Goal: Task Accomplishment & Management: Complete application form

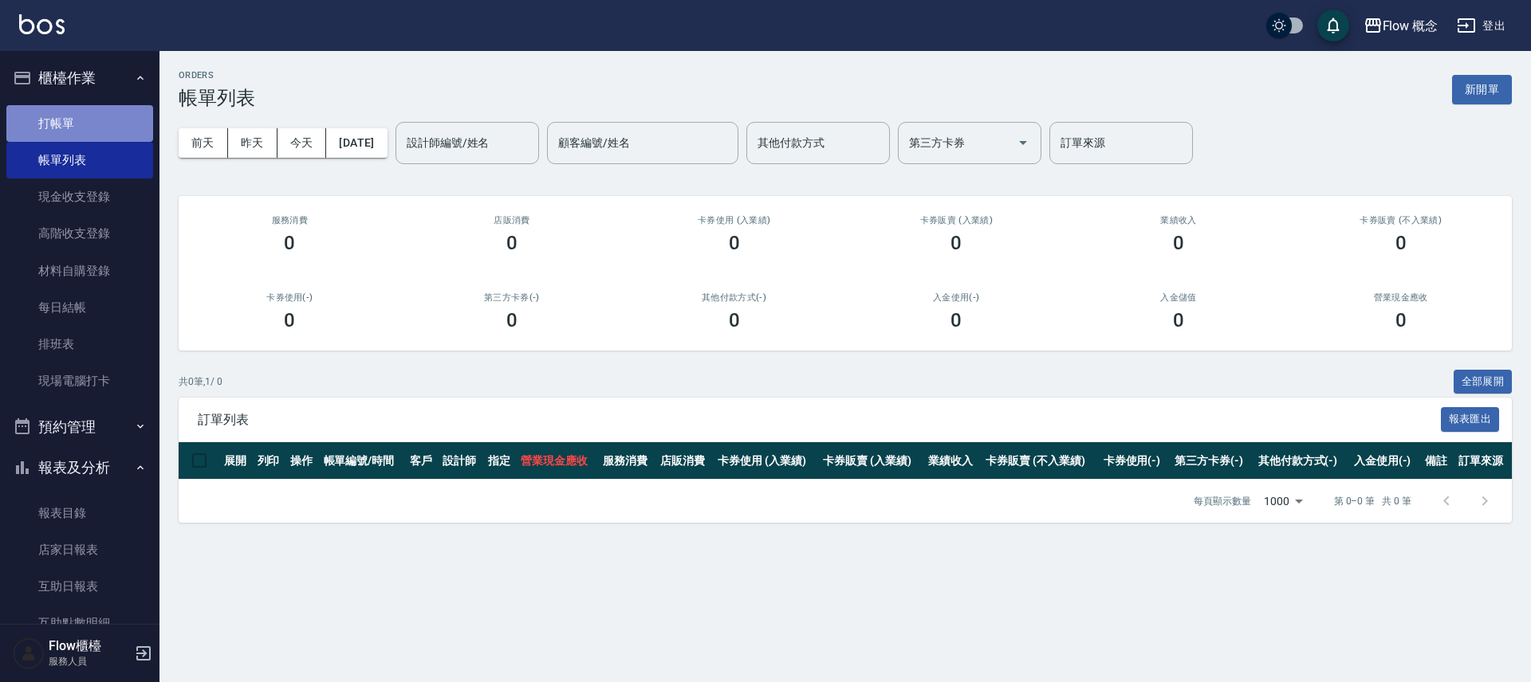
click at [110, 136] on link "打帳單" at bounding box center [79, 123] width 147 height 37
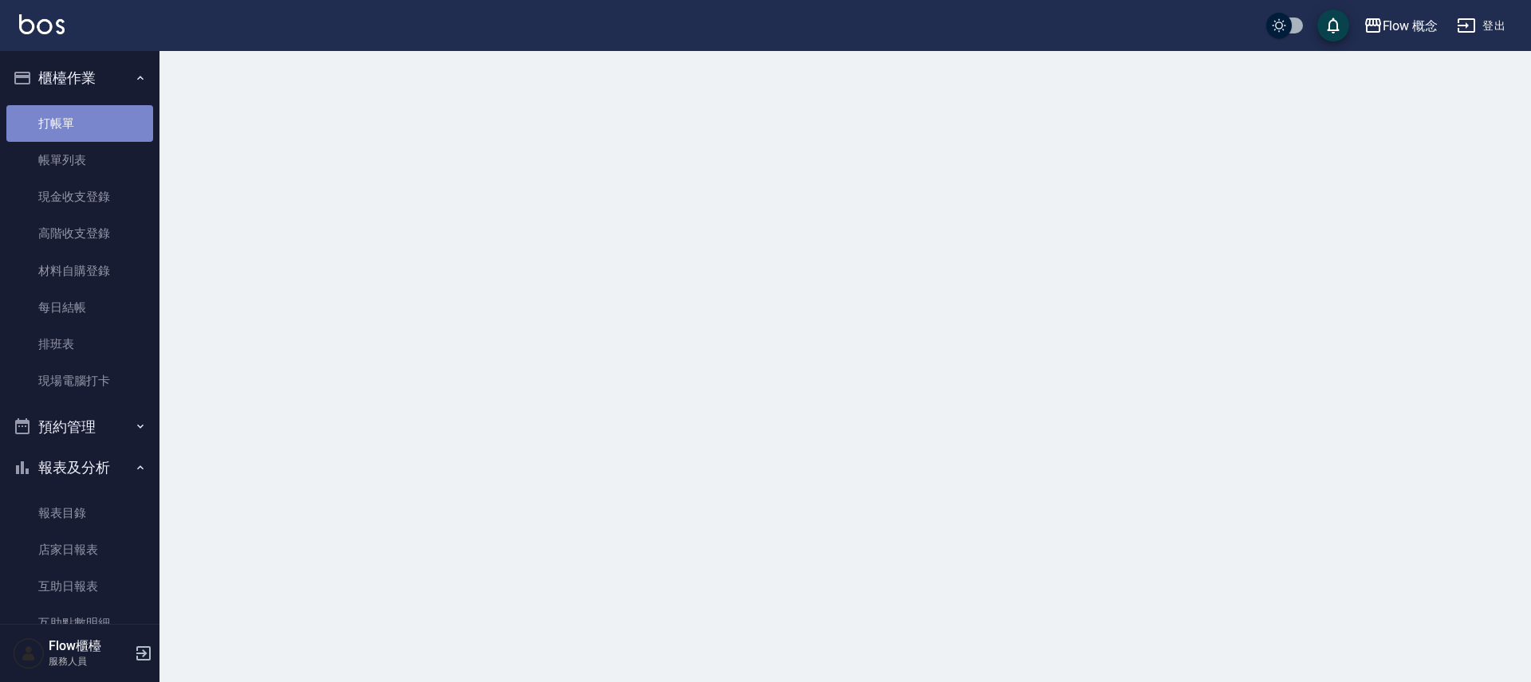
click at [109, 136] on link "打帳單" at bounding box center [79, 123] width 147 height 37
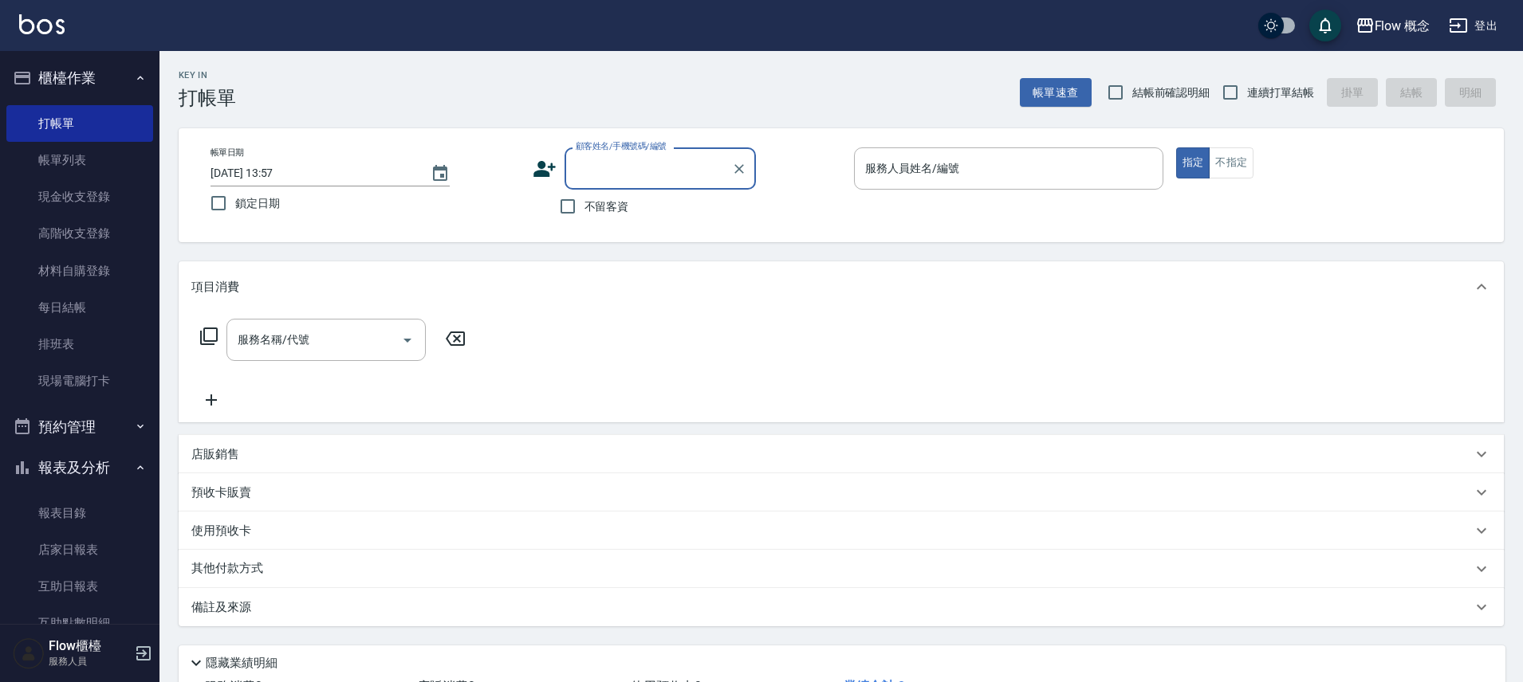
click at [545, 170] on icon at bounding box center [545, 169] width 24 height 24
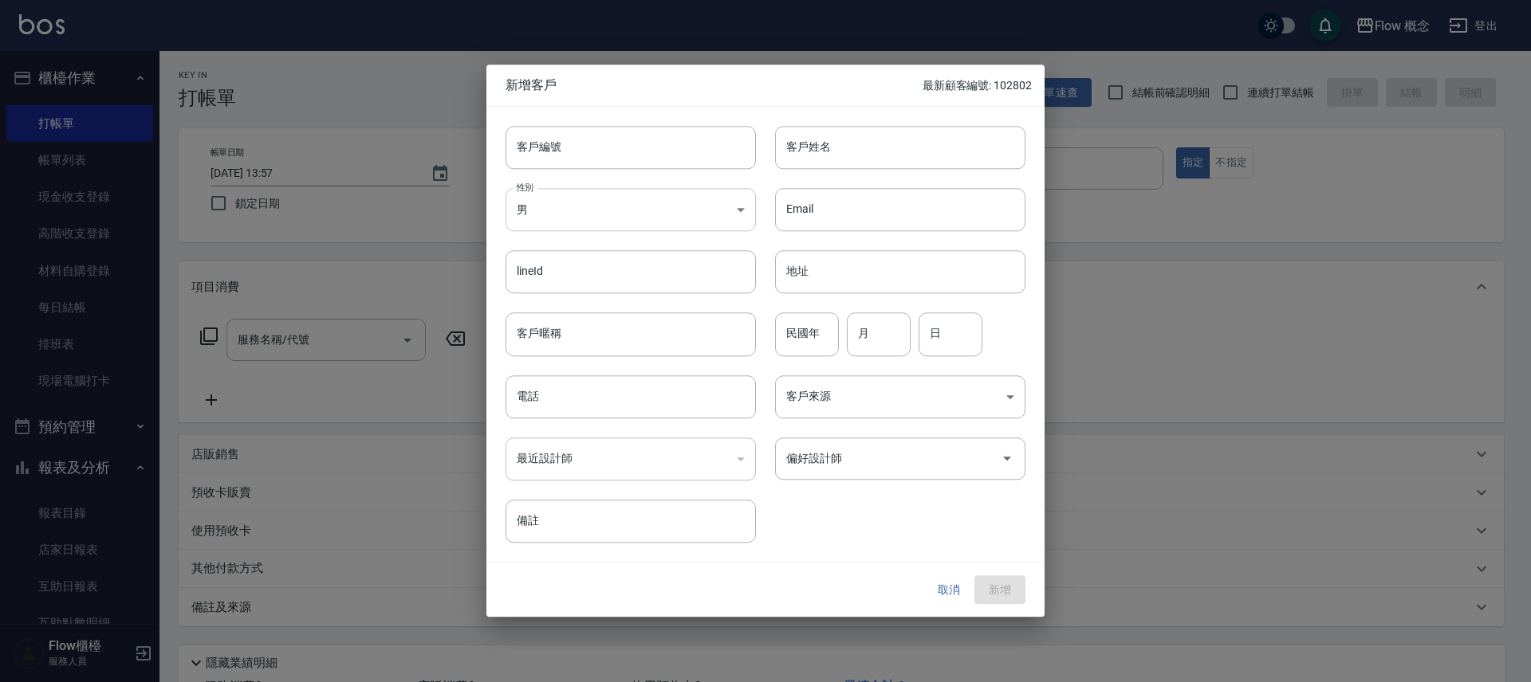
click at [568, 206] on body "Flow 概念 登出 櫃檯作業 打帳單 帳單列表 現金收支登錄 高階收支登錄 材料自購登錄 每日結帳 排班表 現場電腦打卡 預約管理 預約管理 單日預約紀錄 …" at bounding box center [765, 400] width 1531 height 800
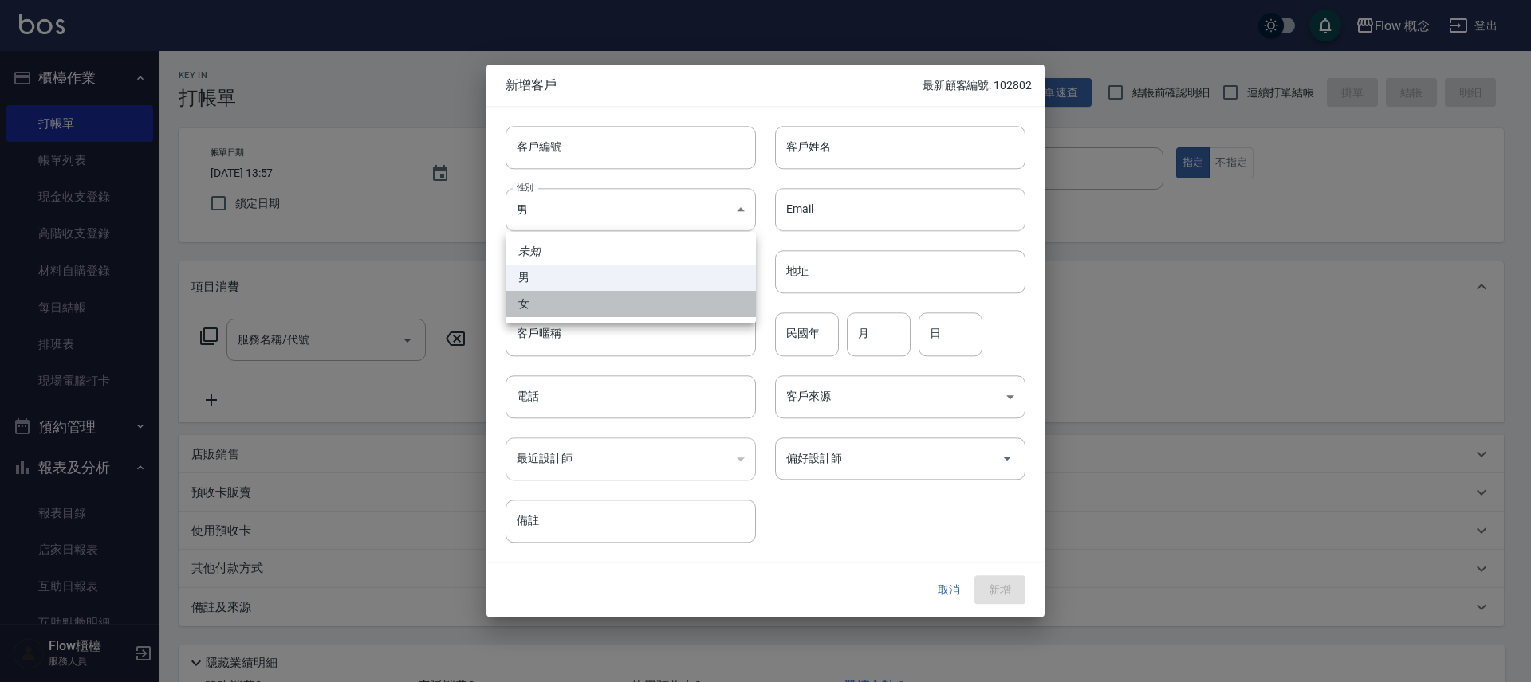
click at [580, 309] on li "女" at bounding box center [630, 304] width 250 height 26
type input "[DEMOGRAPHIC_DATA]"
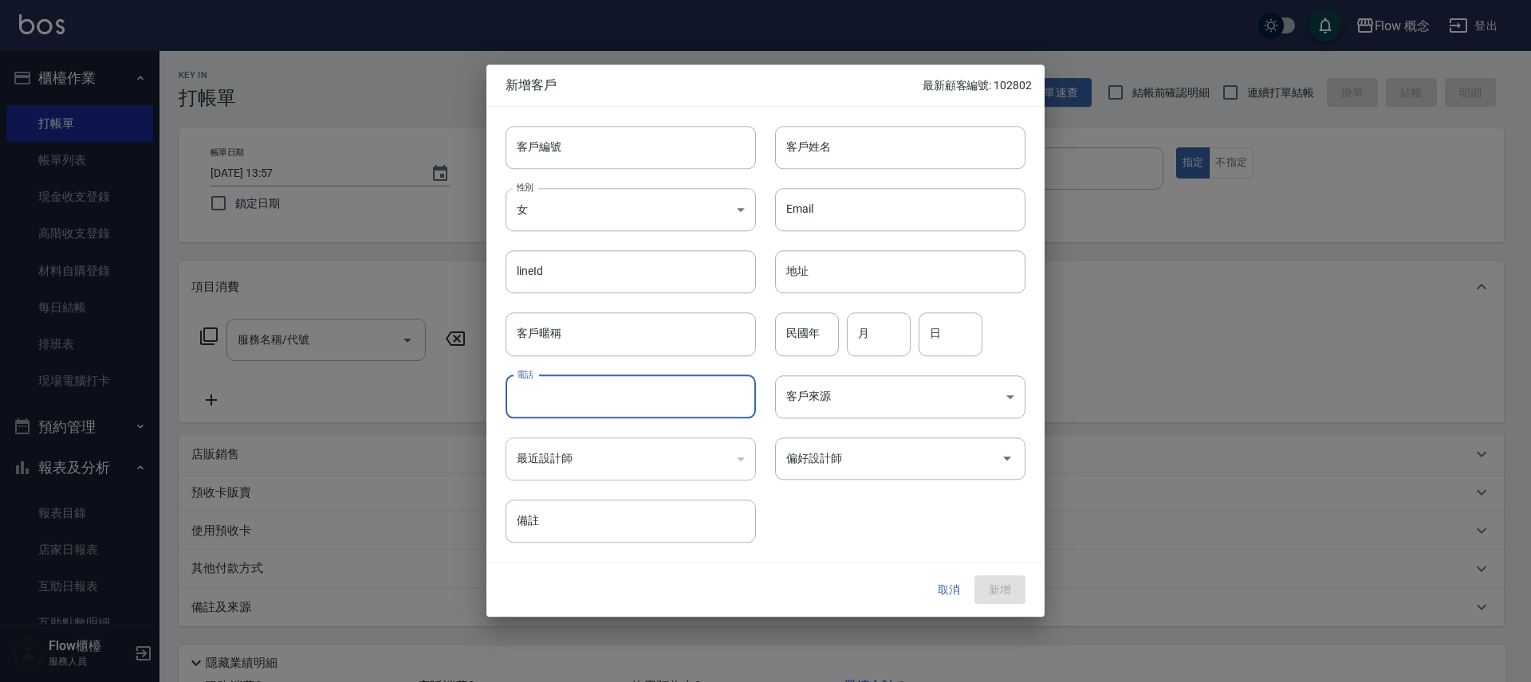
click at [597, 395] on input "電話" at bounding box center [630, 396] width 250 height 43
type input "０"
type input "0910239613"
click at [870, 132] on input "客戶姓名" at bounding box center [900, 147] width 250 height 43
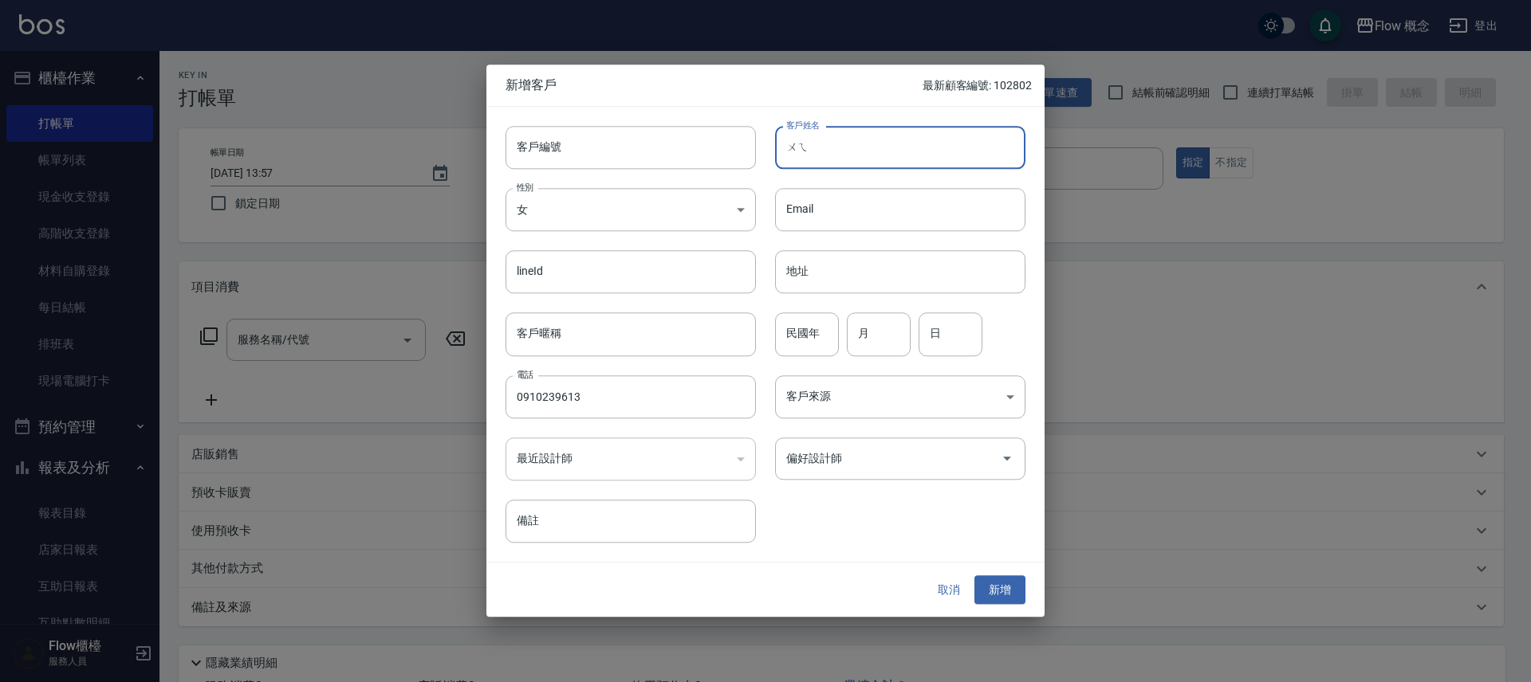
type input "衛"
click at [886, 143] on input "[PERSON_NAME]" at bounding box center [900, 147] width 250 height 43
type input "怡"
click at [870, 438] on div "偏好設計師" at bounding box center [900, 459] width 250 height 42
type input "[PERSON_NAME]"
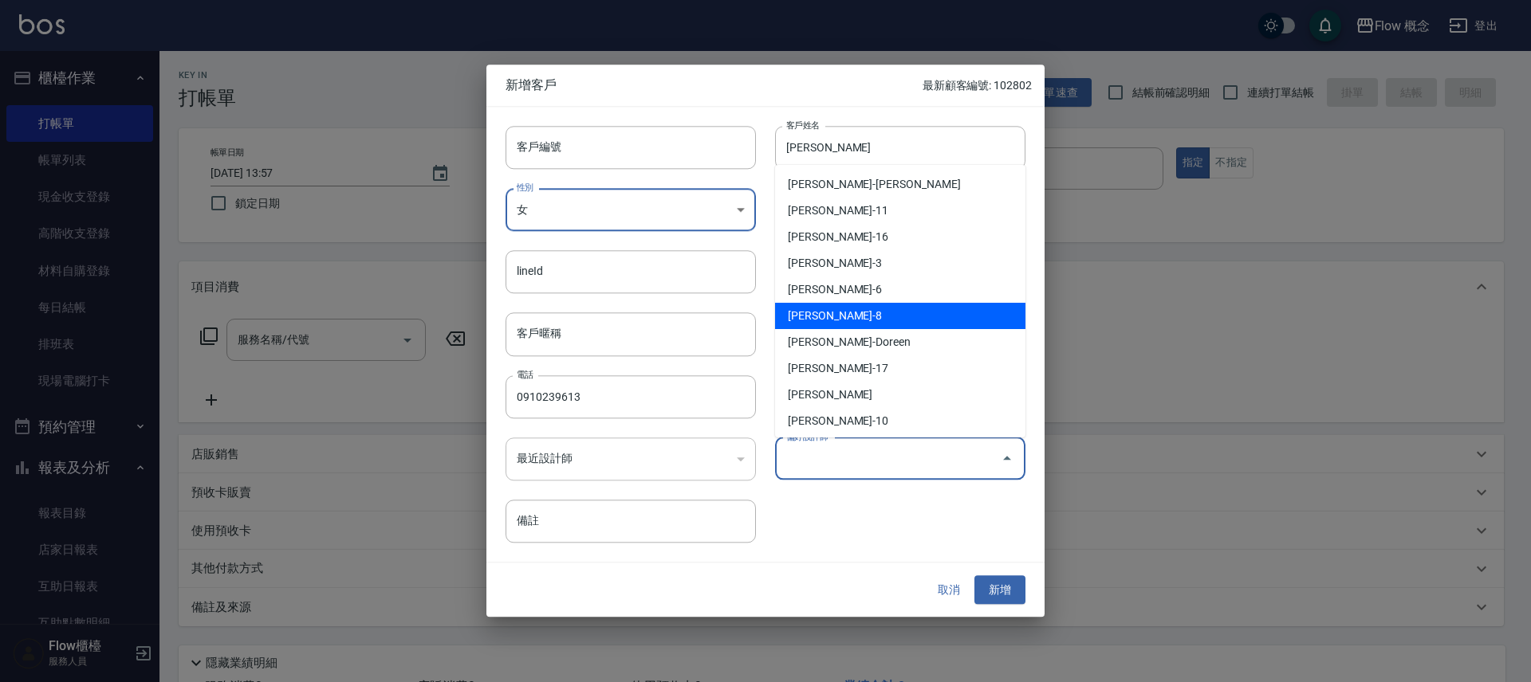
click at [821, 317] on li "[PERSON_NAME]-8" at bounding box center [900, 316] width 250 height 26
type input "[PERSON_NAME]"
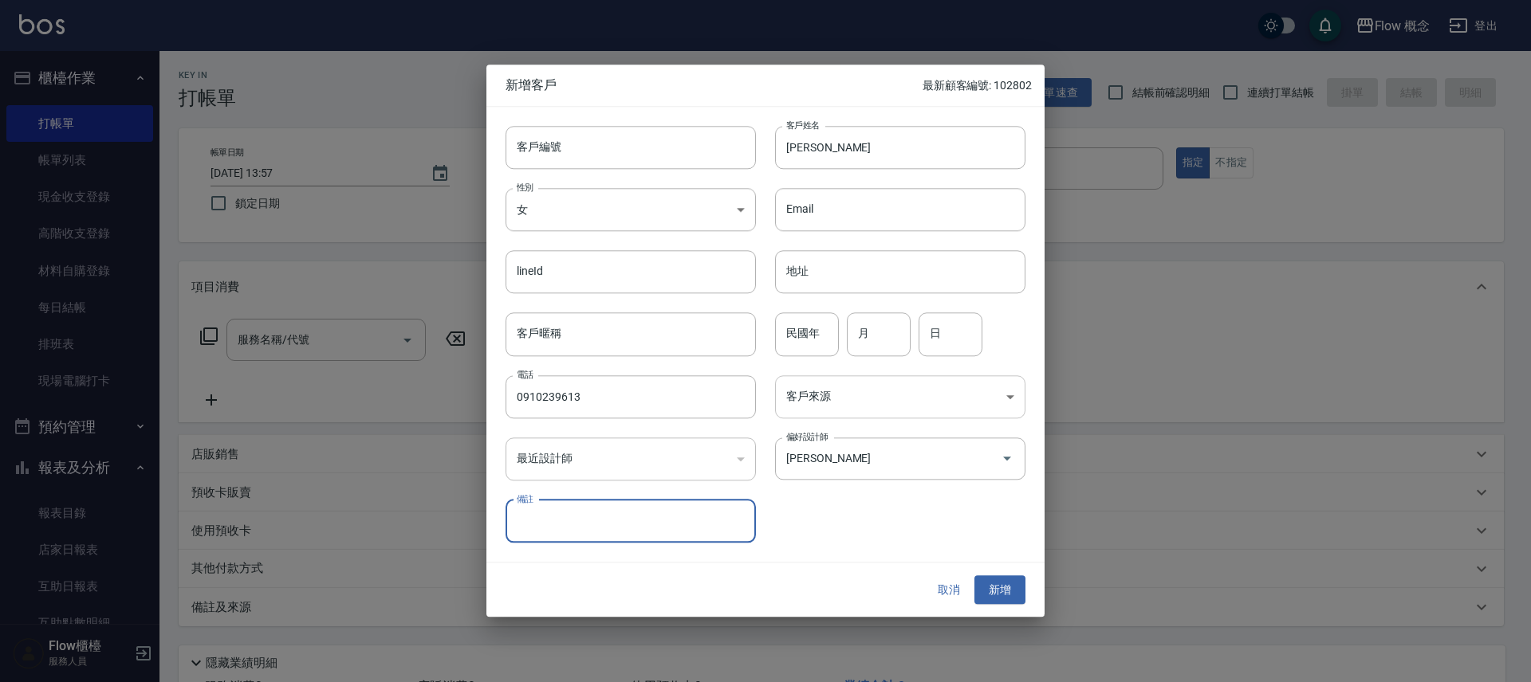
click at [843, 401] on body "Flow 概念 登出 櫃檯作業 打帳單 帳單列表 現金收支登錄 高階收支登錄 材料自購登錄 每日結帳 排班表 現場電腦打卡 預約管理 預約管理 單日預約紀錄 …" at bounding box center [765, 400] width 1531 height 800
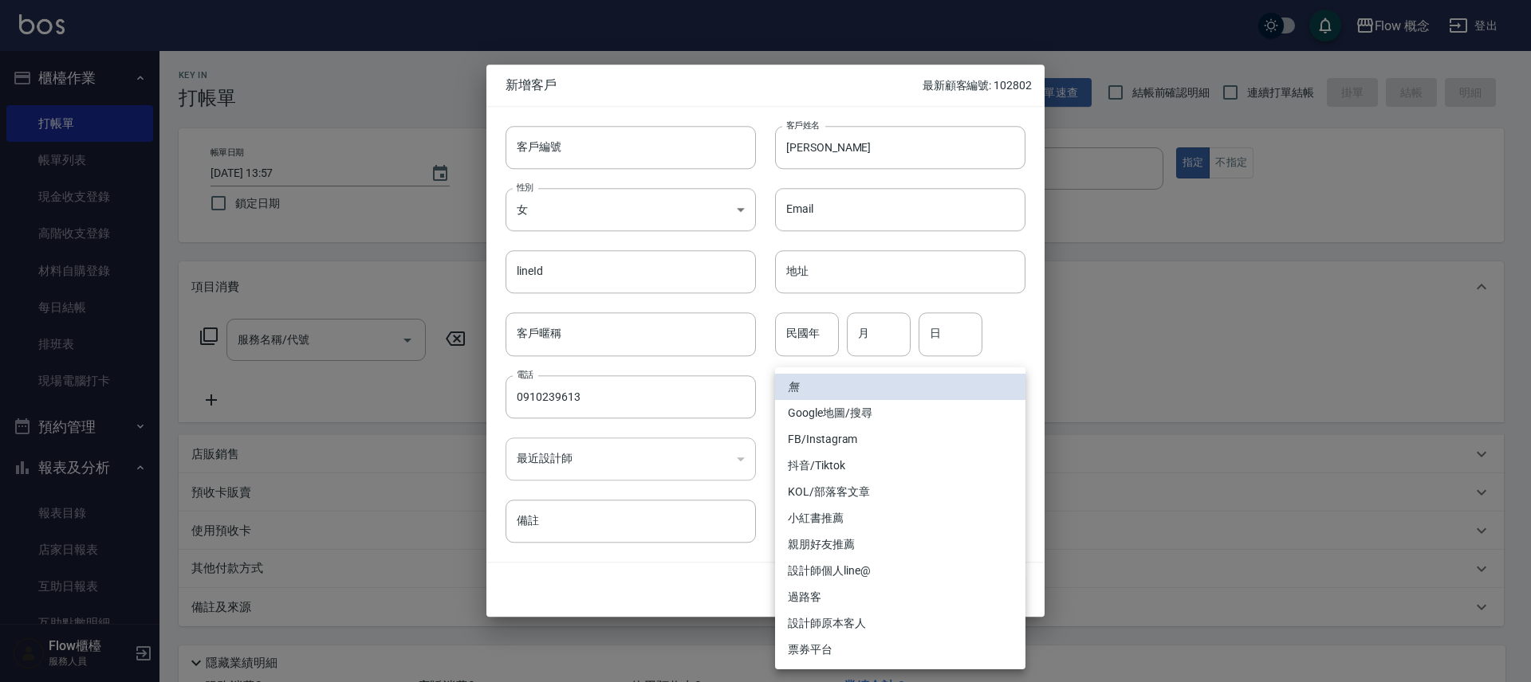
click at [842, 442] on li "FB/Instagram" at bounding box center [900, 440] width 250 height 26
type input "FB/Instagram"
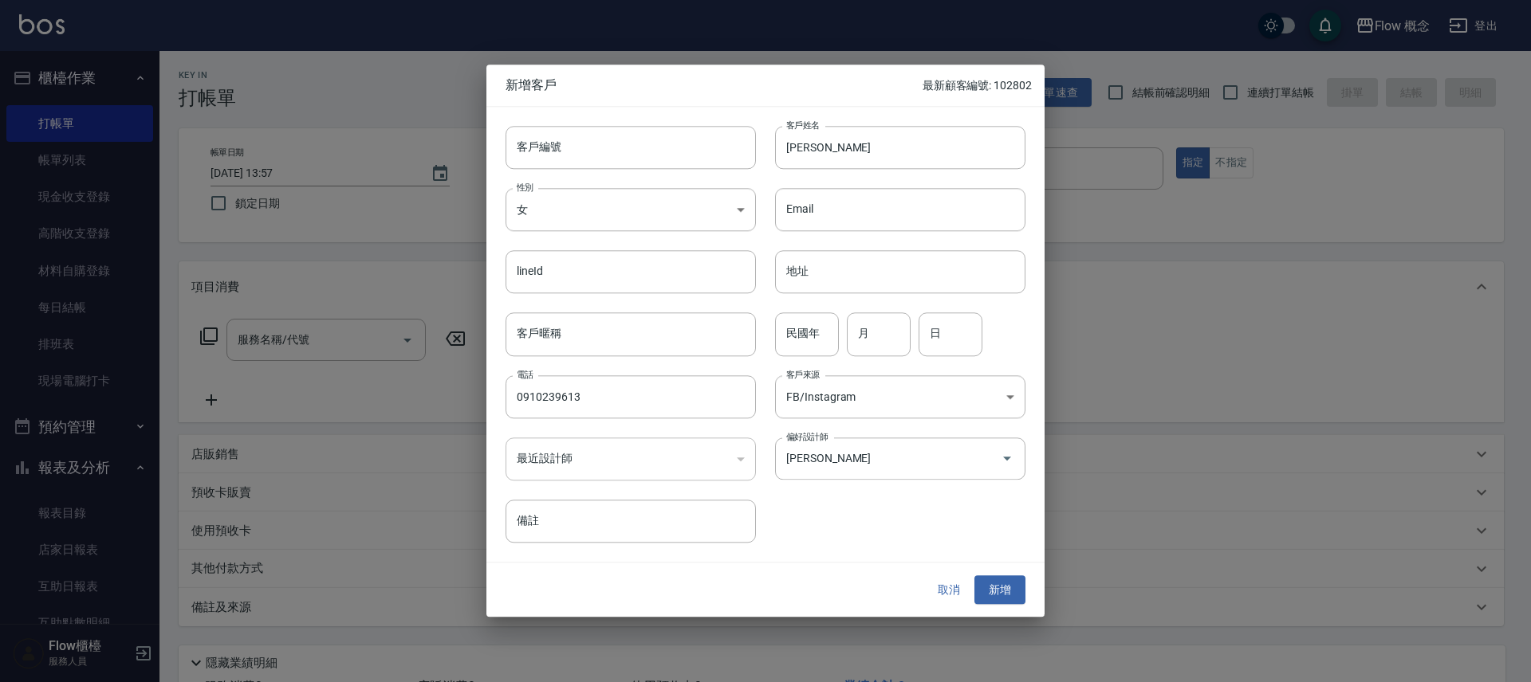
click at [611, 469] on div "​" at bounding box center [630, 459] width 250 height 43
click at [999, 595] on button "新增" at bounding box center [999, 590] width 51 height 29
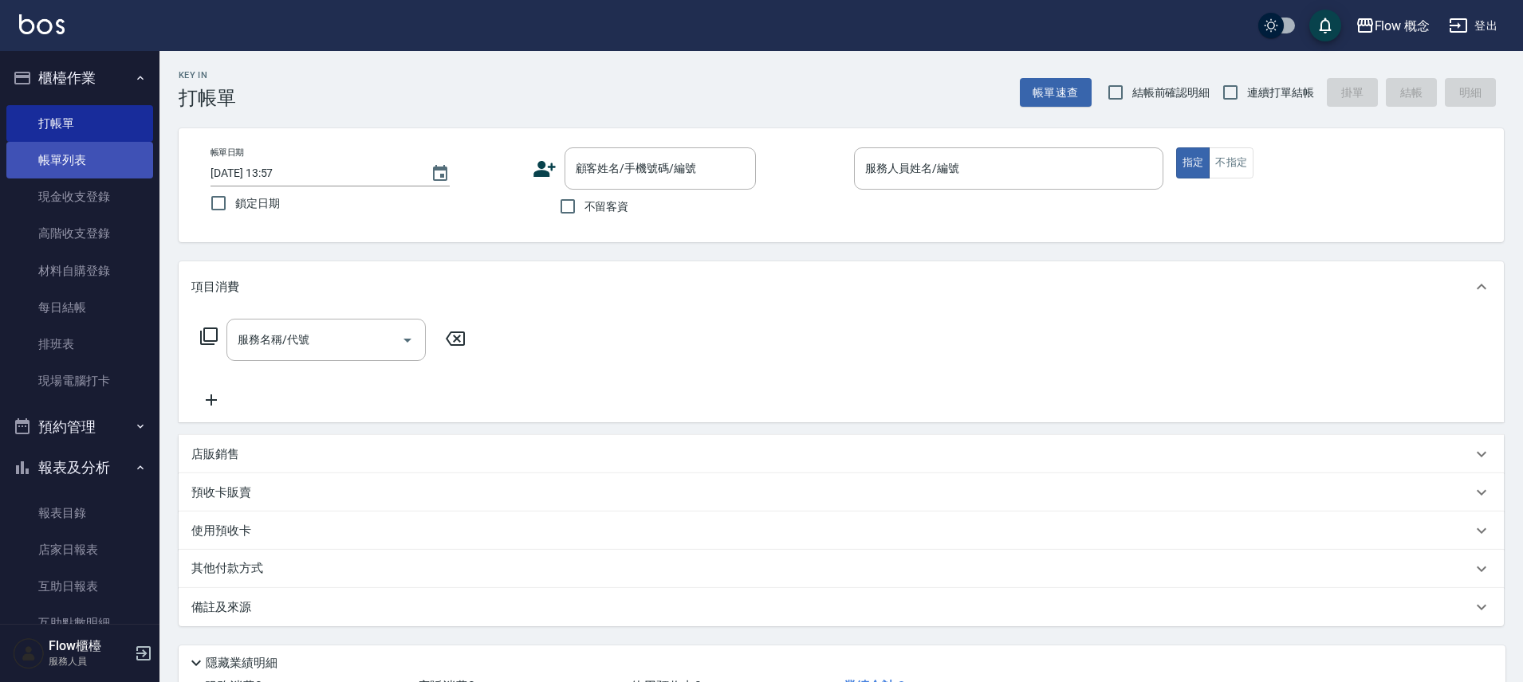
click at [61, 163] on link "帳單列表" at bounding box center [79, 160] width 147 height 37
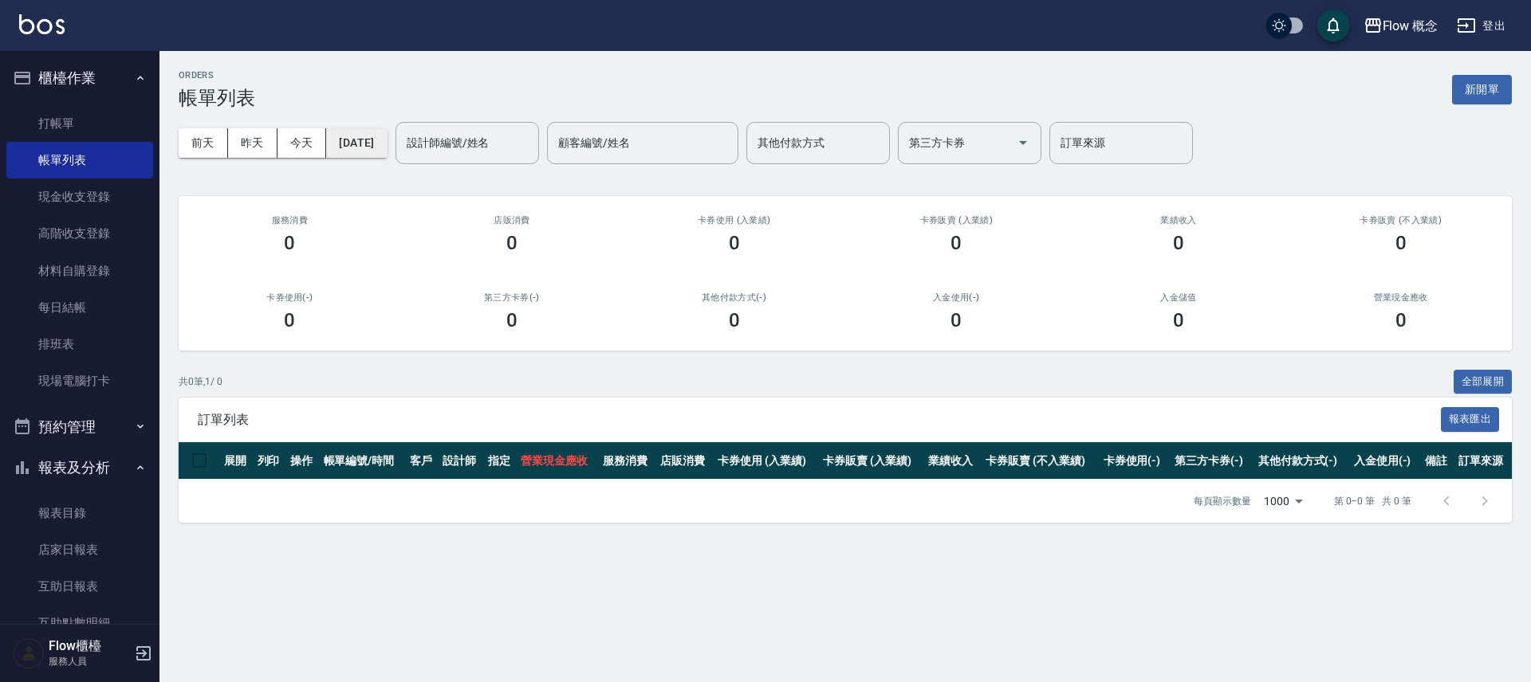
click at [387, 150] on button "[DATE]" at bounding box center [356, 142] width 61 height 29
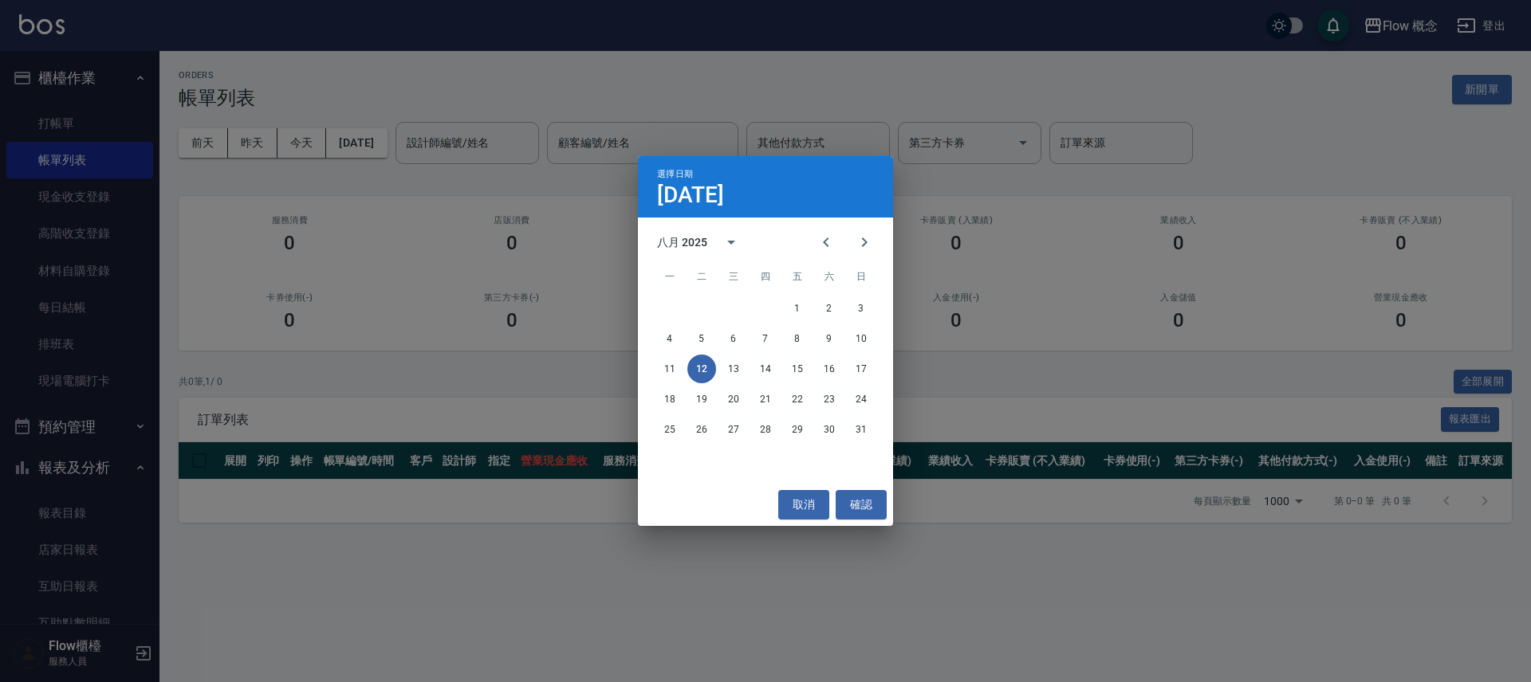
click at [633, 144] on div "選擇日期 [DATE] 八月 2025 一 二 三 四 五 六 日 1 2 3 4 5 6 7 8 9 10 11 12 13 14 15 16 17 18 …" at bounding box center [765, 341] width 1531 height 682
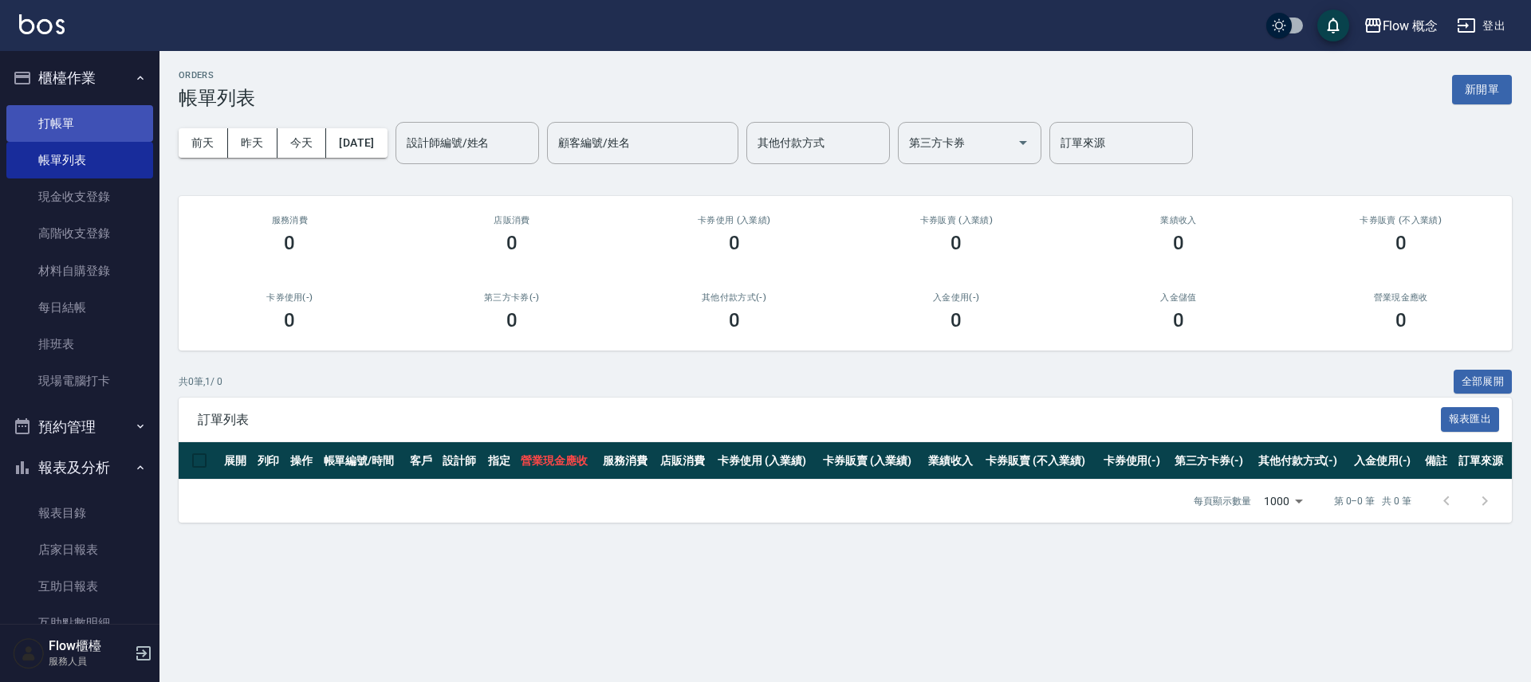
click at [96, 119] on link "打帳單" at bounding box center [79, 123] width 147 height 37
